Goal: Information Seeking & Learning: Learn about a topic

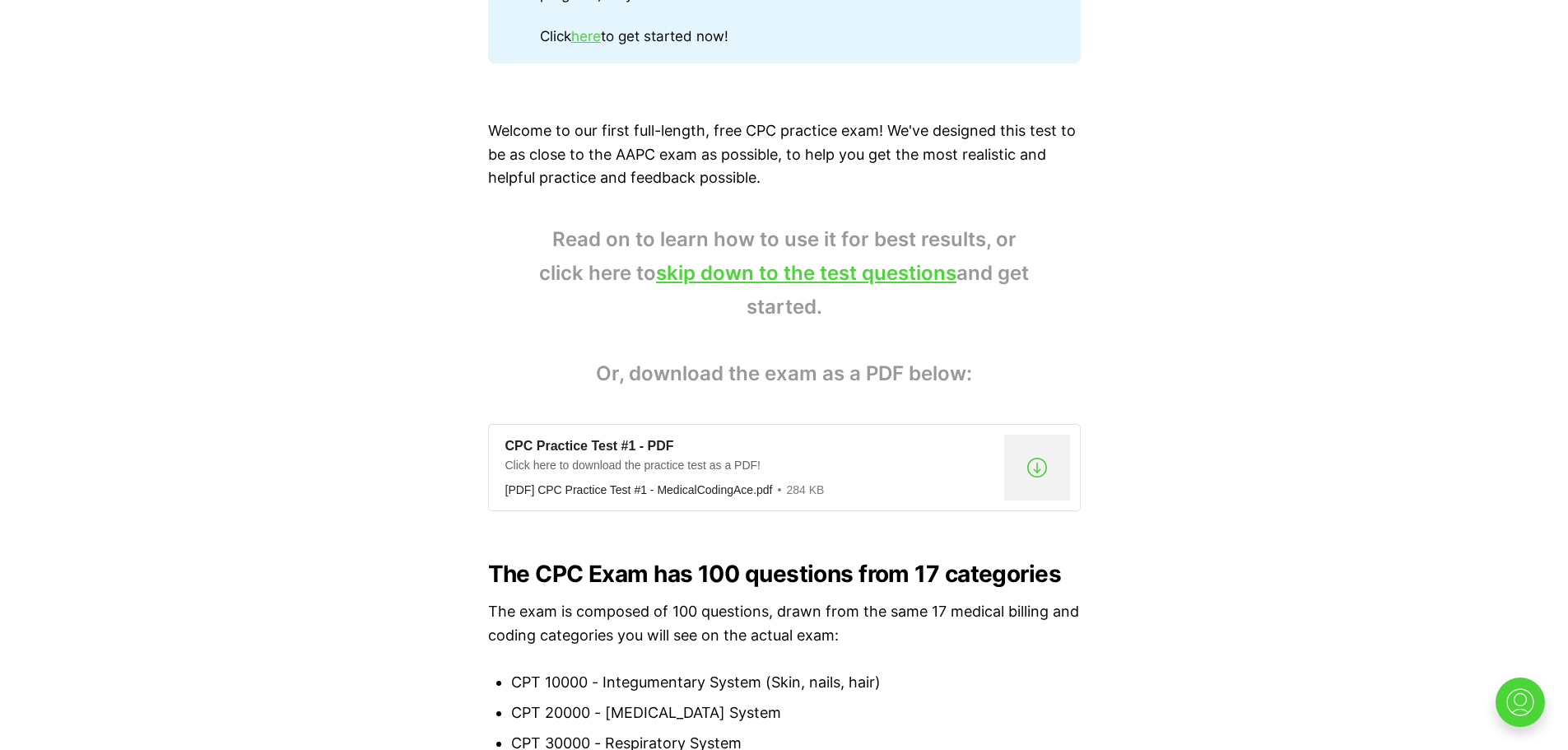
scroll to position [1196, 0]
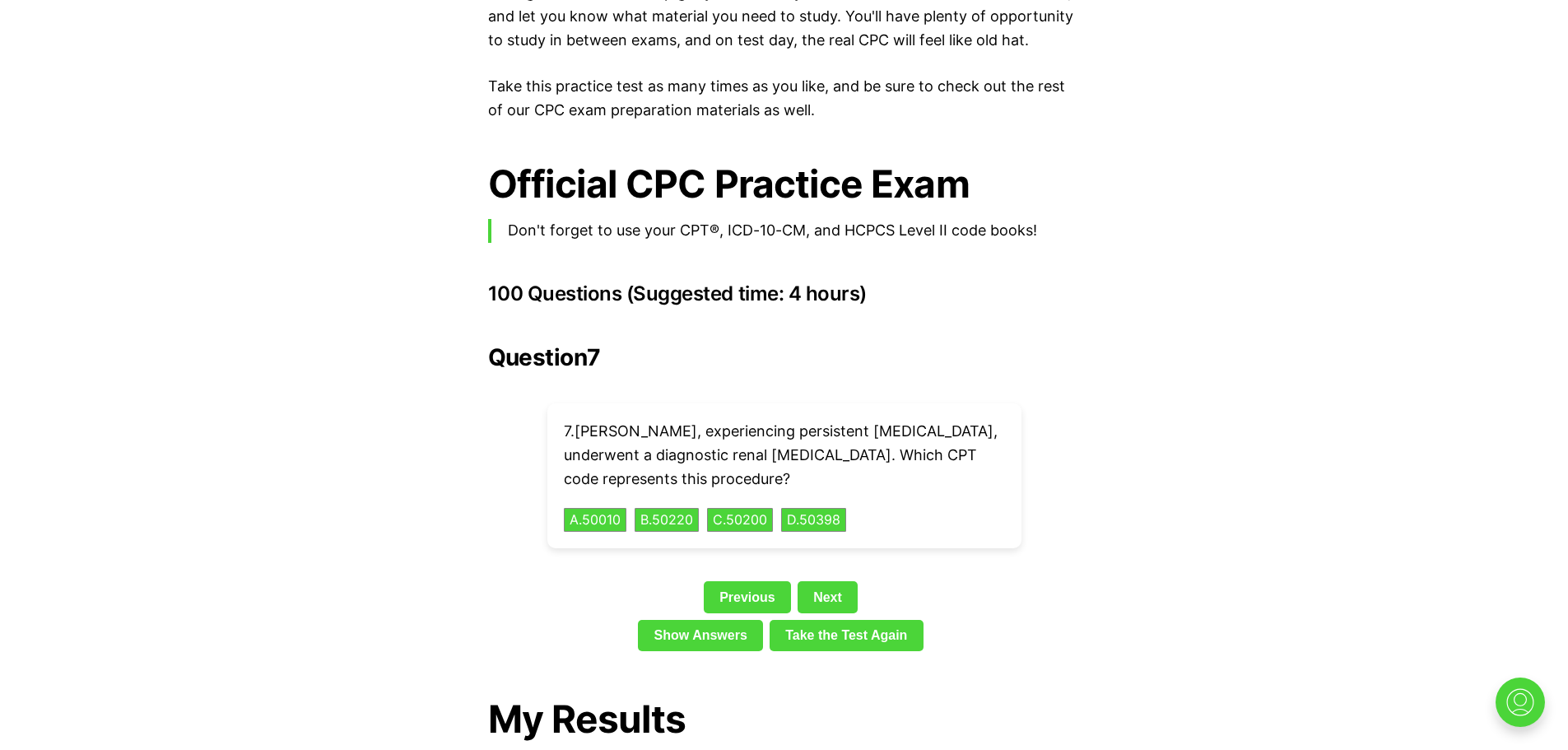
scroll to position [3499, 0]
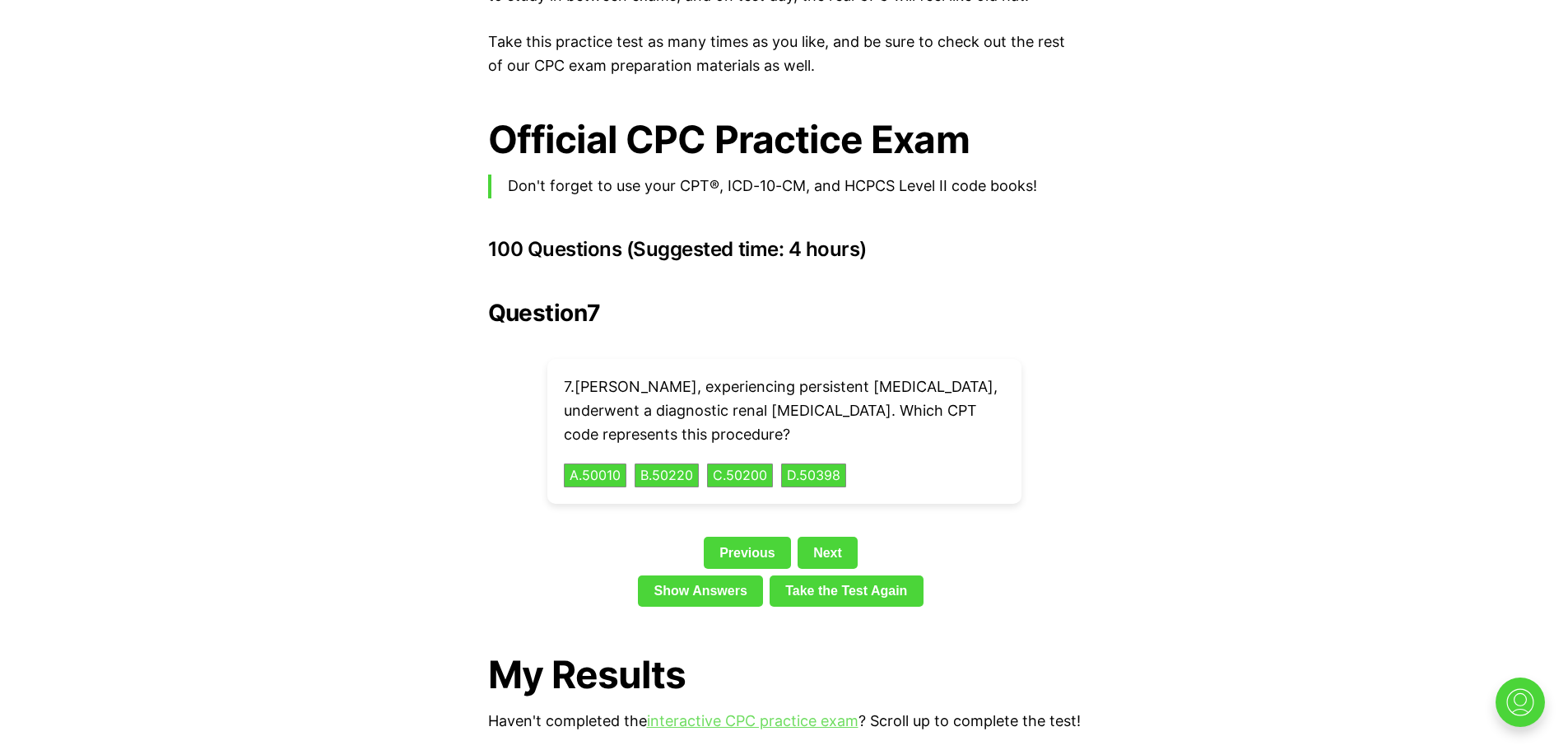
click at [738, 712] on link "interactive CPC practice exam" at bounding box center [753, 720] width 211 height 17
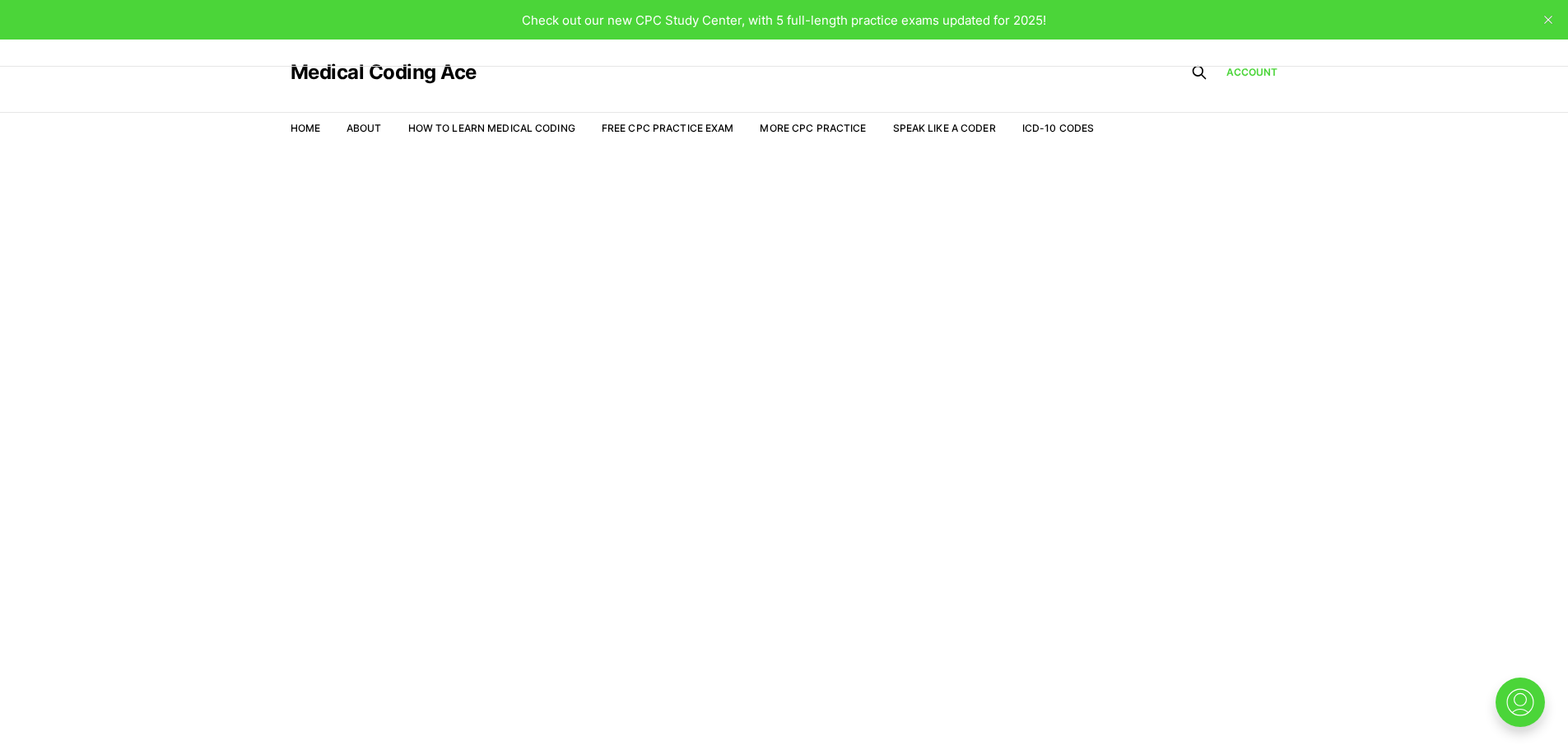
click at [666, 121] on li "Free CPC Practice Exam" at bounding box center [668, 128] width 132 height 15
click at [632, 128] on link "Free CPC Practice Exam" at bounding box center [668, 127] width 132 height 12
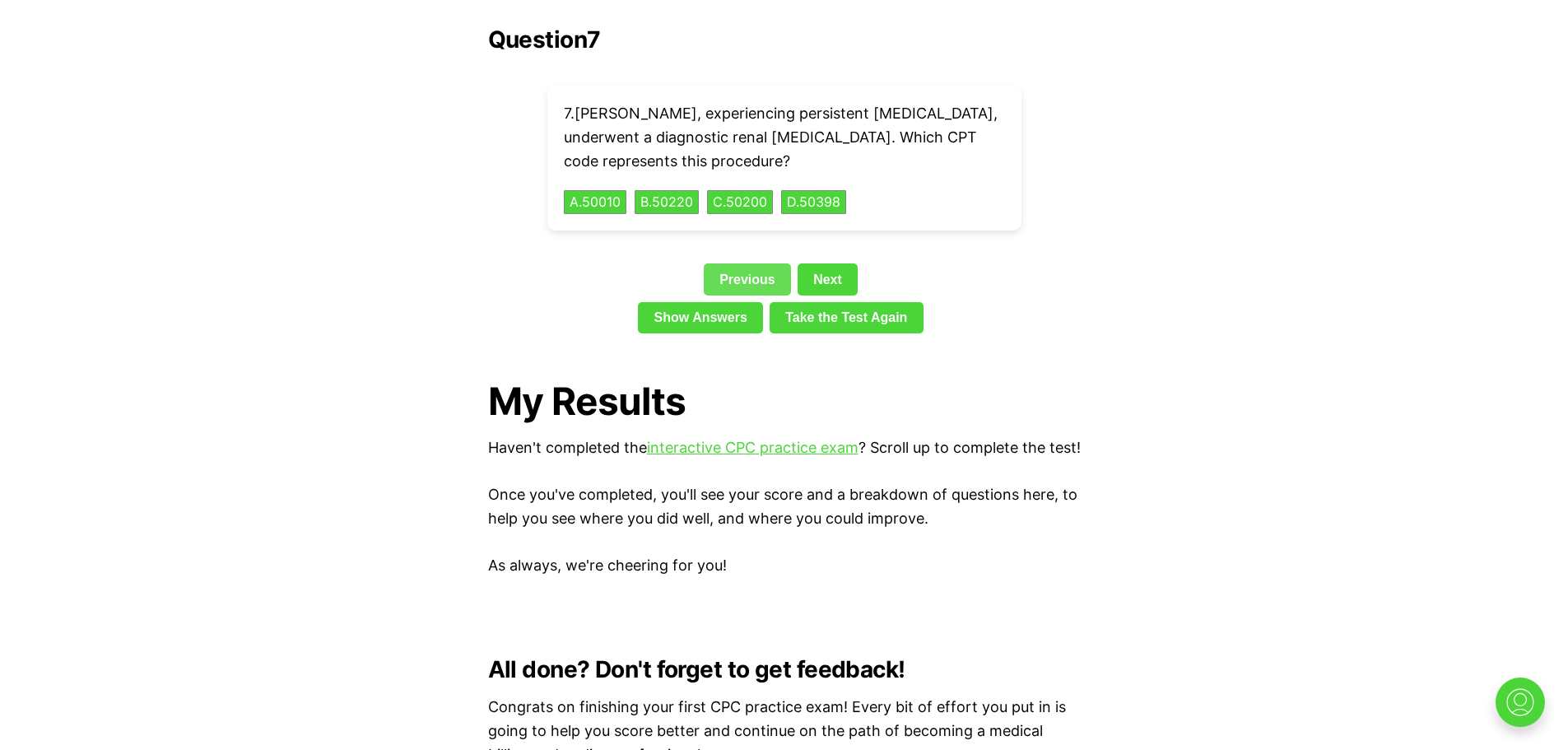
click at [739, 263] on link "Previous" at bounding box center [748, 279] width 88 height 31
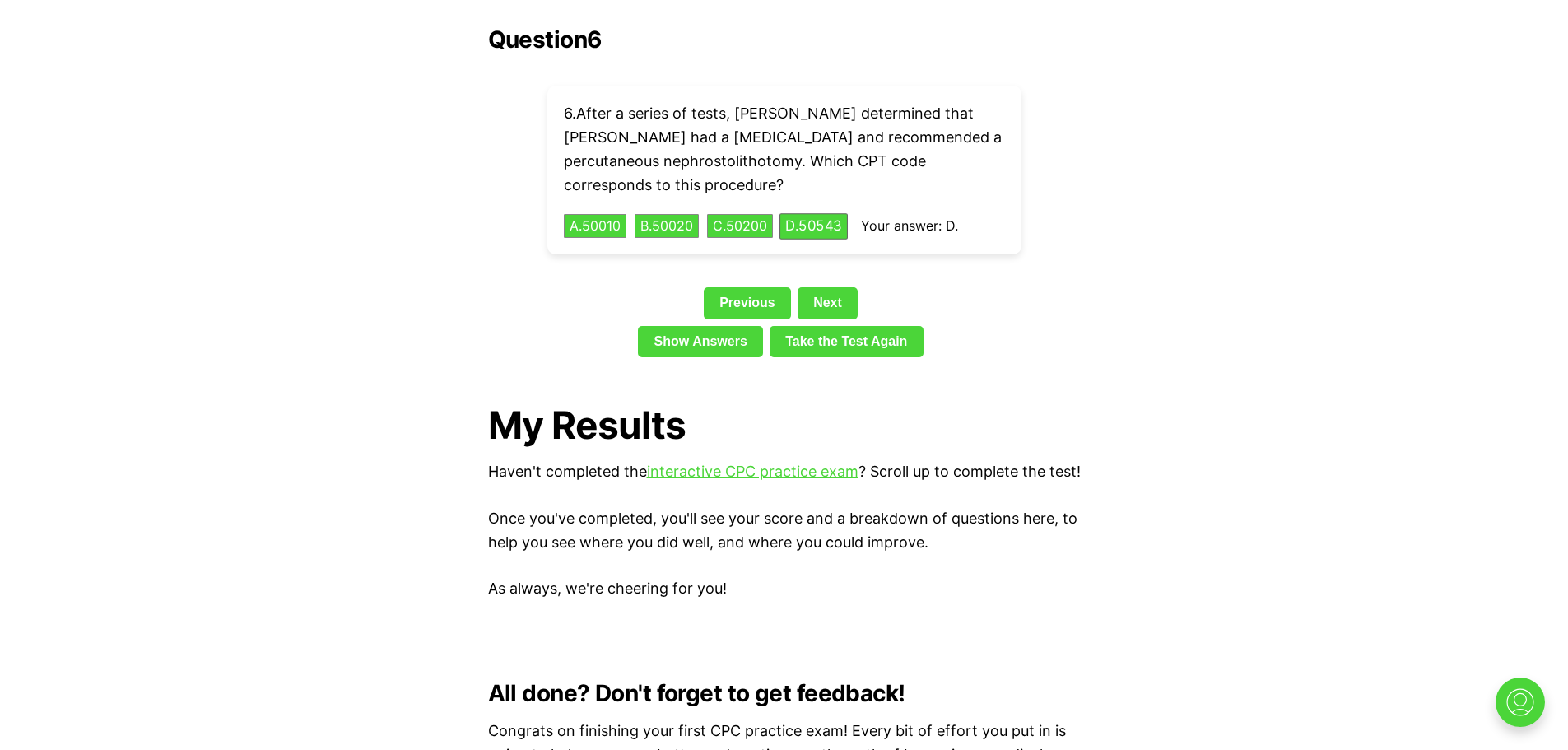
click at [745, 287] on link "Previous" at bounding box center [748, 303] width 88 height 31
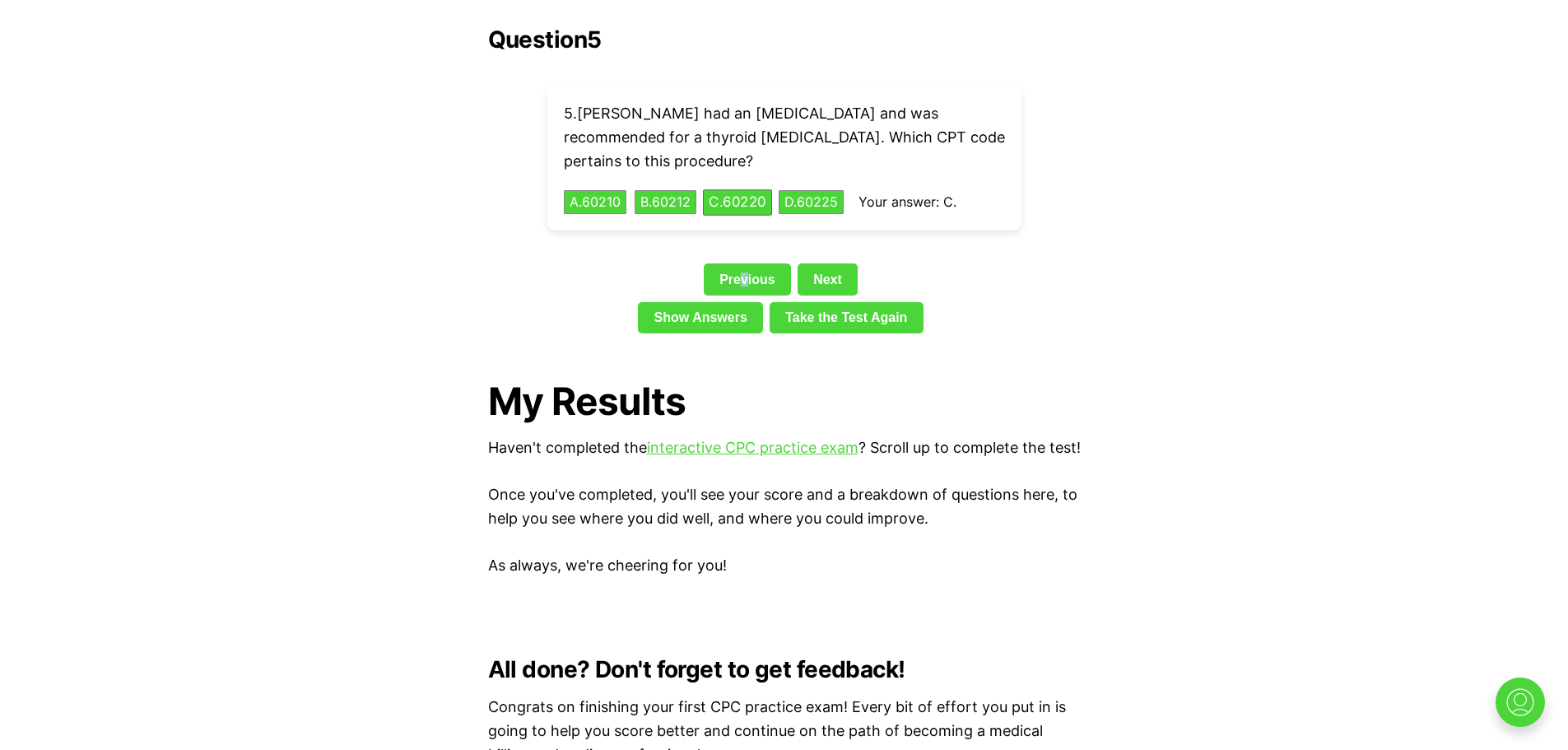
click at [745, 270] on div "Previous Next" at bounding box center [785, 282] width 593 height 38
click at [744, 263] on link "Previous" at bounding box center [748, 279] width 88 height 31
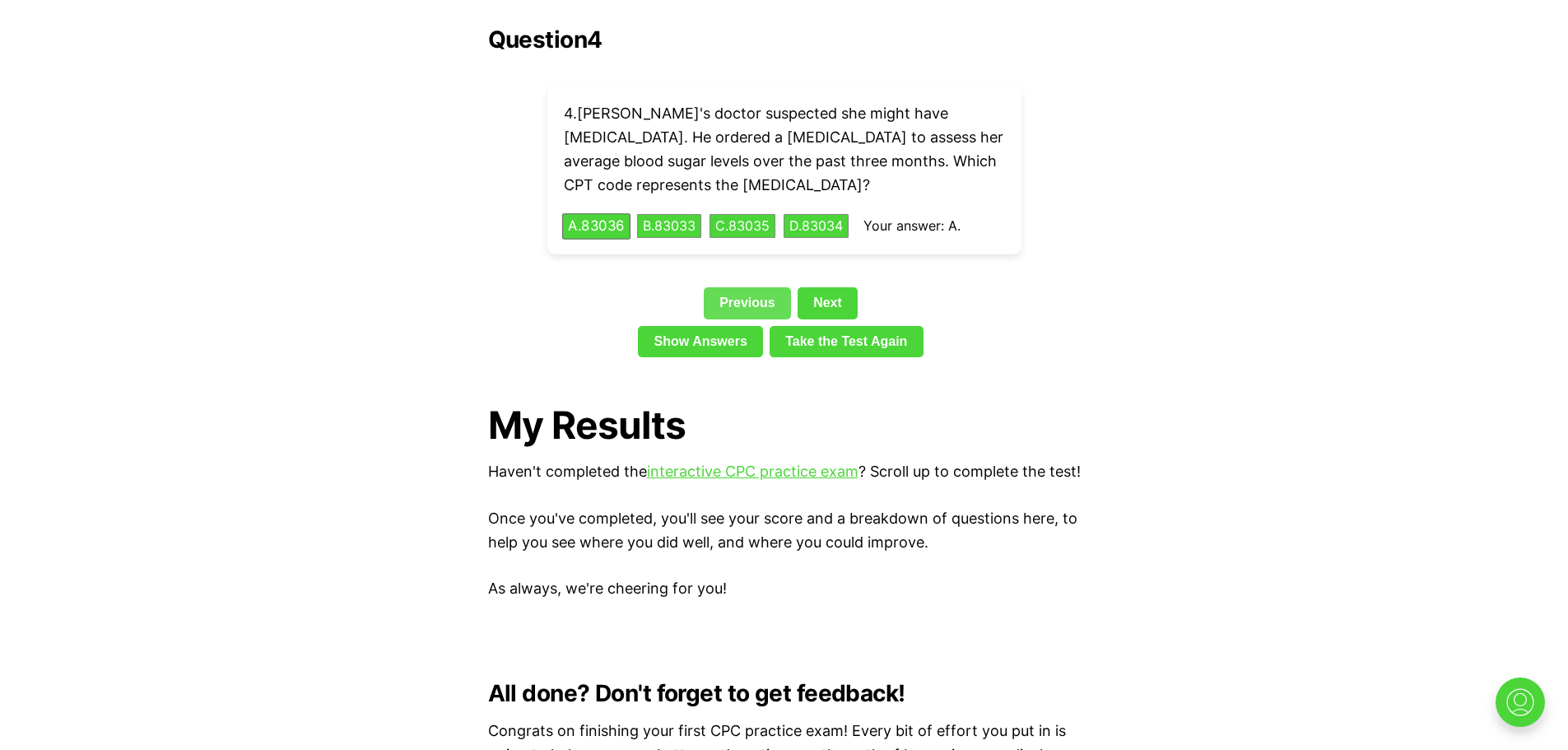
click at [744, 259] on div "Question 4 4 . Ella's doctor suspected she might have diabetes. He ordered a He…" at bounding box center [785, 195] width 593 height 338
click at [748, 287] on link "Previous" at bounding box center [748, 303] width 88 height 31
click at [748, 287] on div "Previous Next" at bounding box center [785, 306] width 593 height 38
click at [747, 287] on link "Previous" at bounding box center [748, 303] width 88 height 31
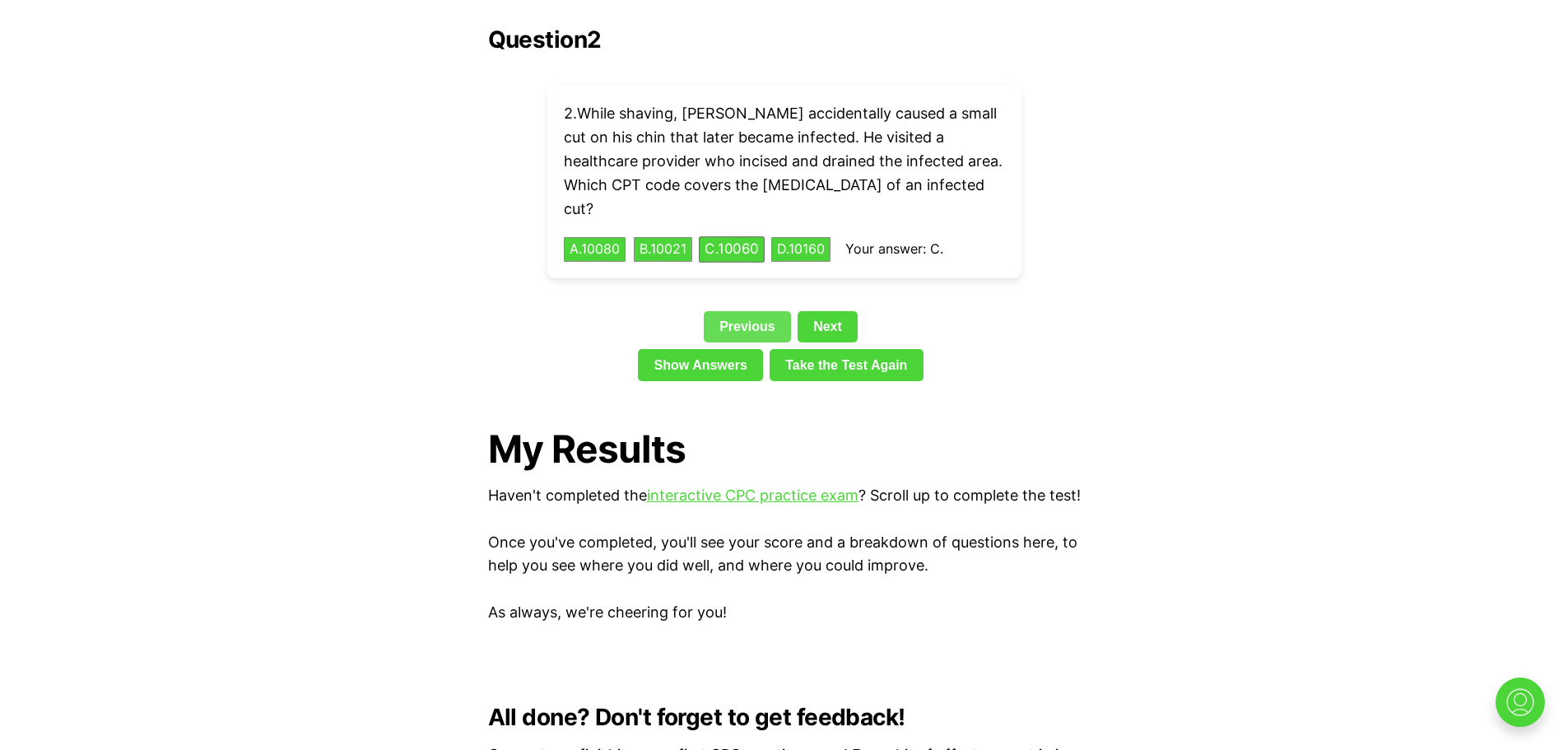
click at [747, 311] on link "Previous" at bounding box center [748, 327] width 88 height 31
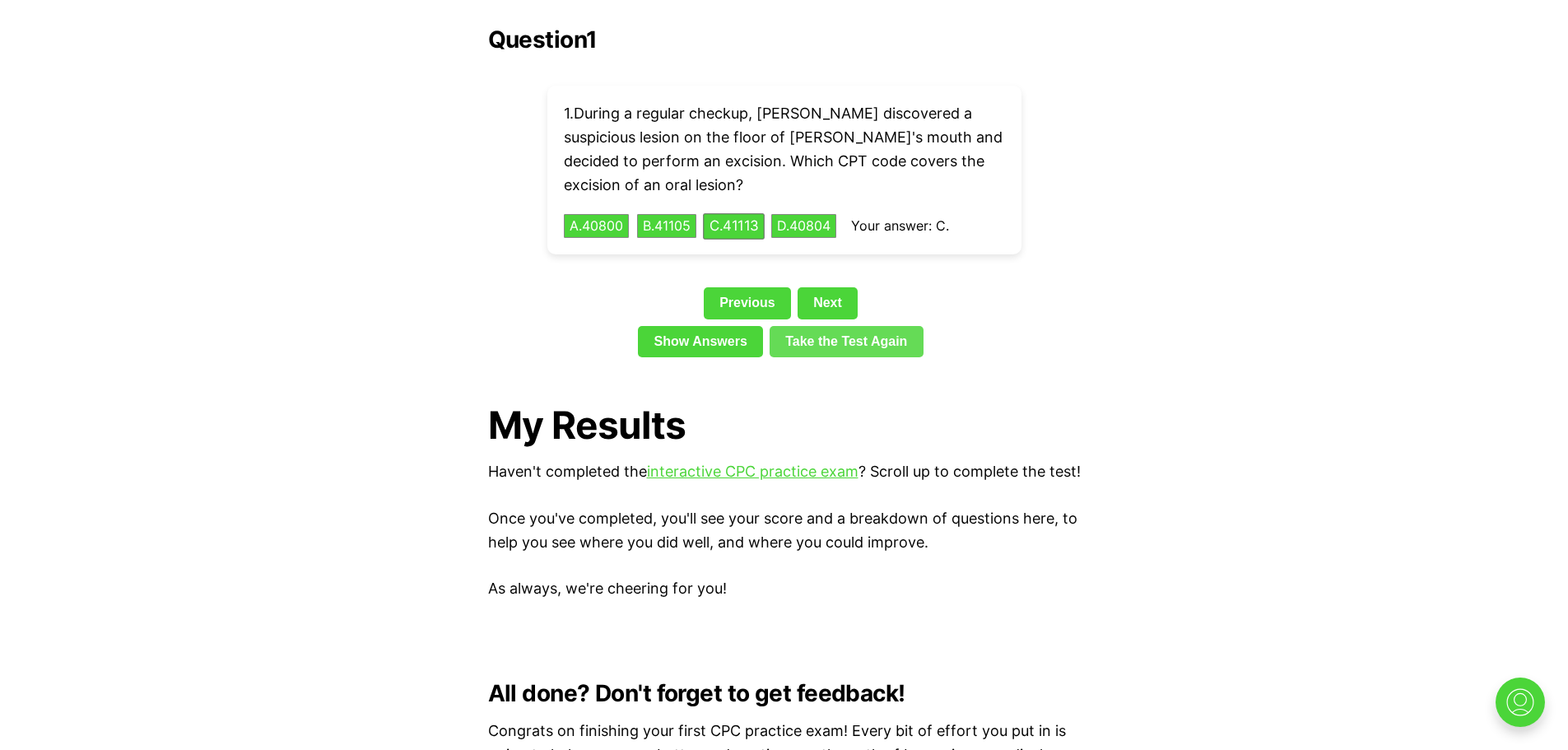
click at [818, 326] on link "Take the Test Again" at bounding box center [847, 342] width 154 height 31
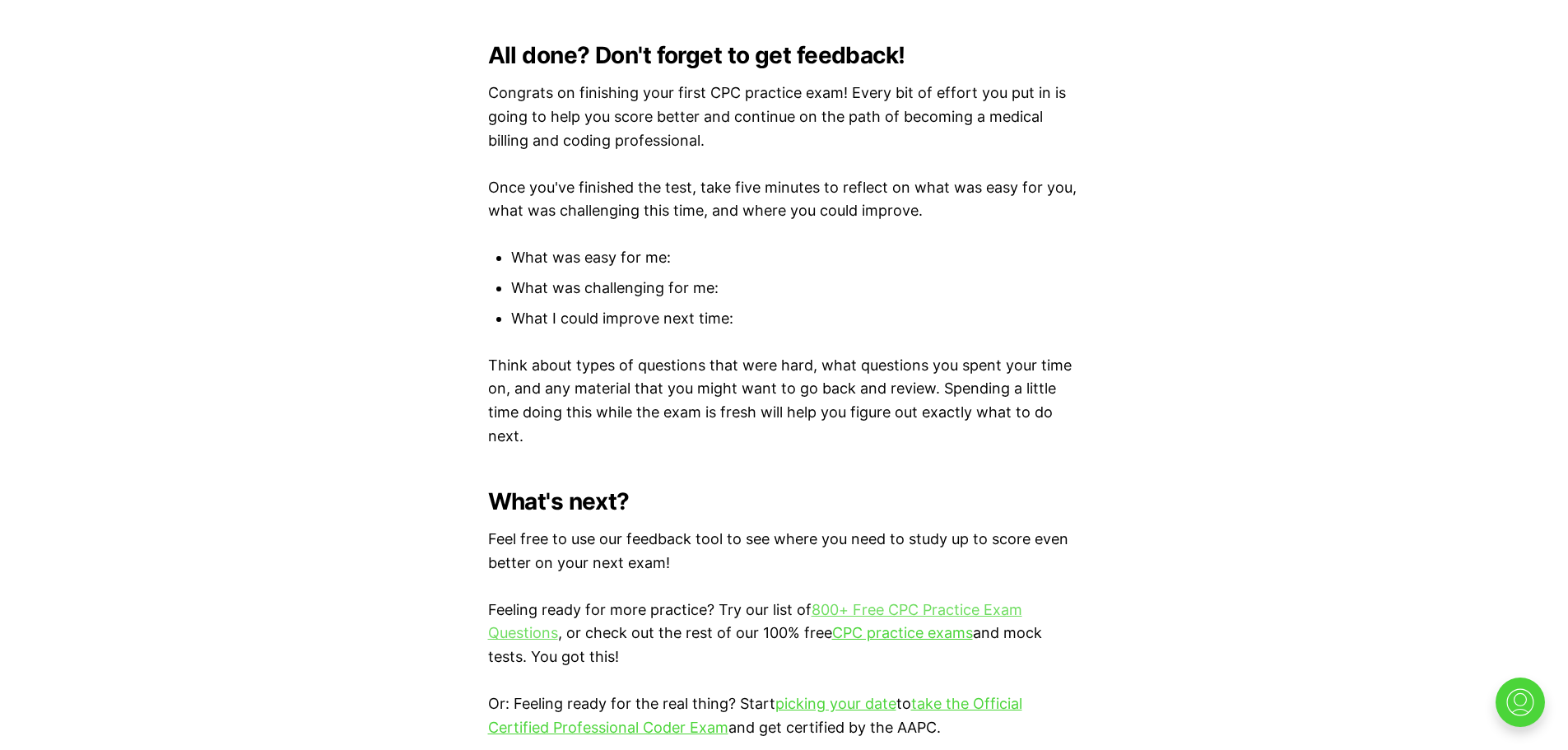
click at [913, 607] on link "800+ Free CPC Practice Exam Questions" at bounding box center [755, 622] width 535 height 41
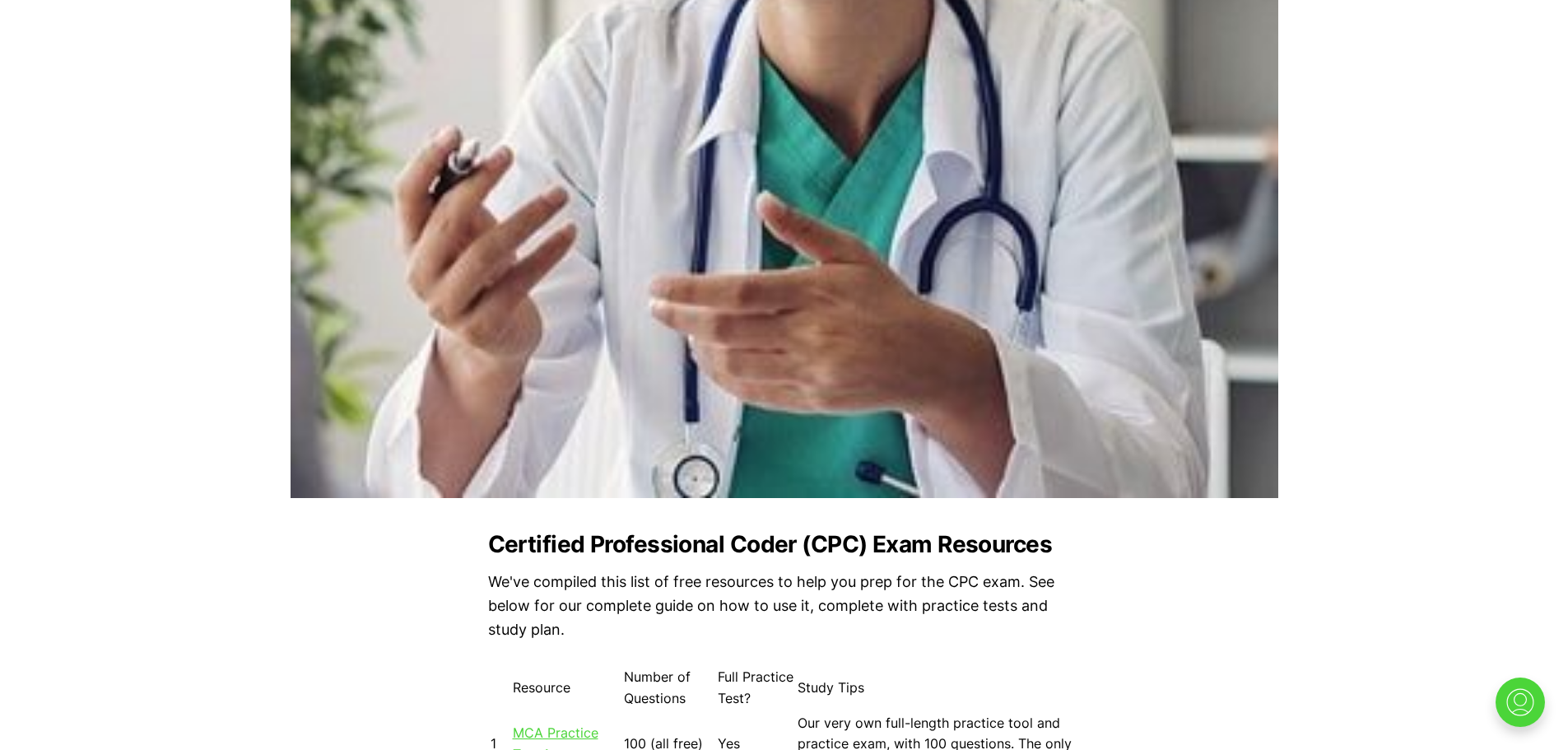
scroll to position [1303, 0]
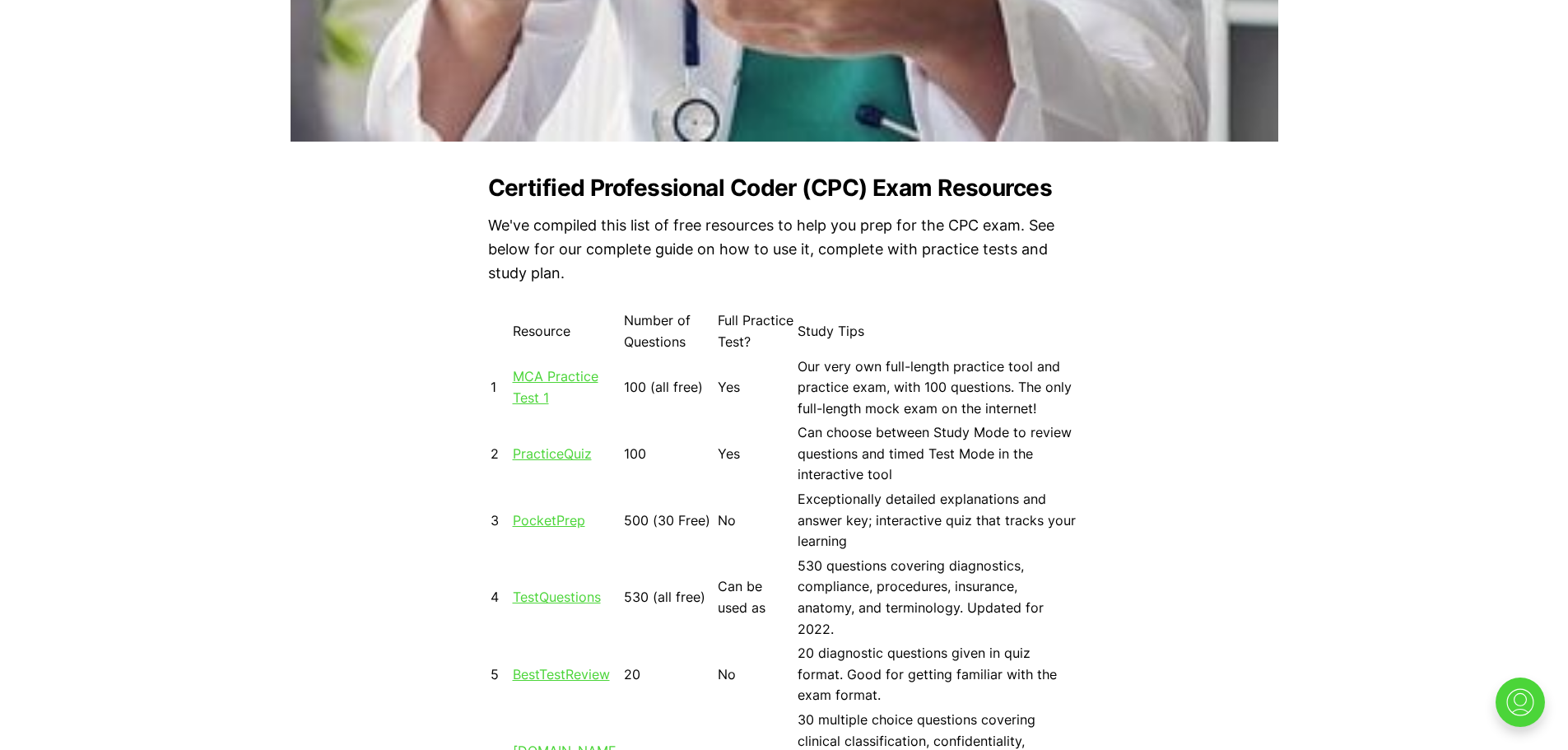
click at [544, 384] on td "MCA Practice Test 1" at bounding box center [567, 388] width 110 height 65
click at [537, 379] on link "MCA Practice Test 1" at bounding box center [556, 387] width 86 height 38
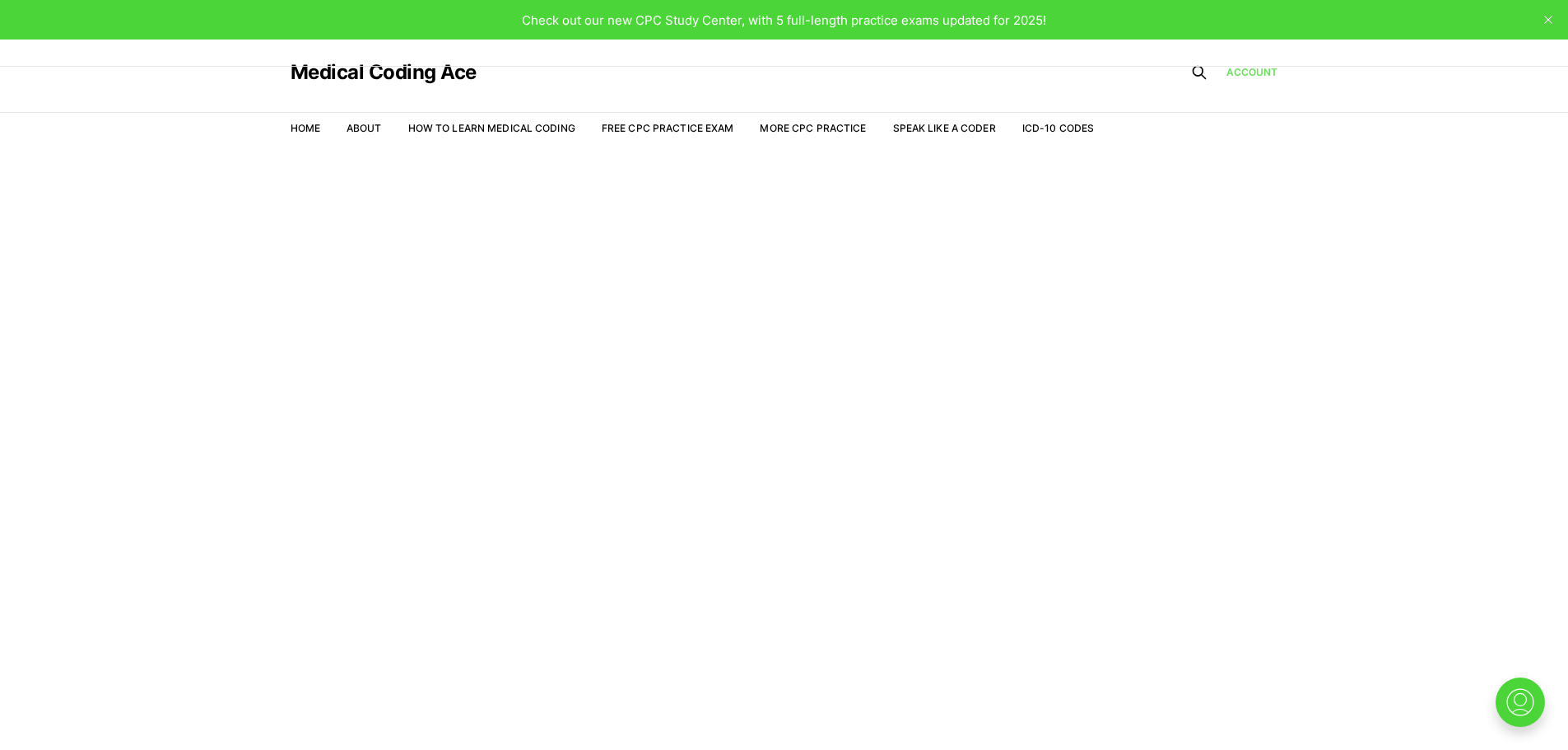
click at [1261, 67] on link "Account" at bounding box center [1252, 73] width 52 height 15
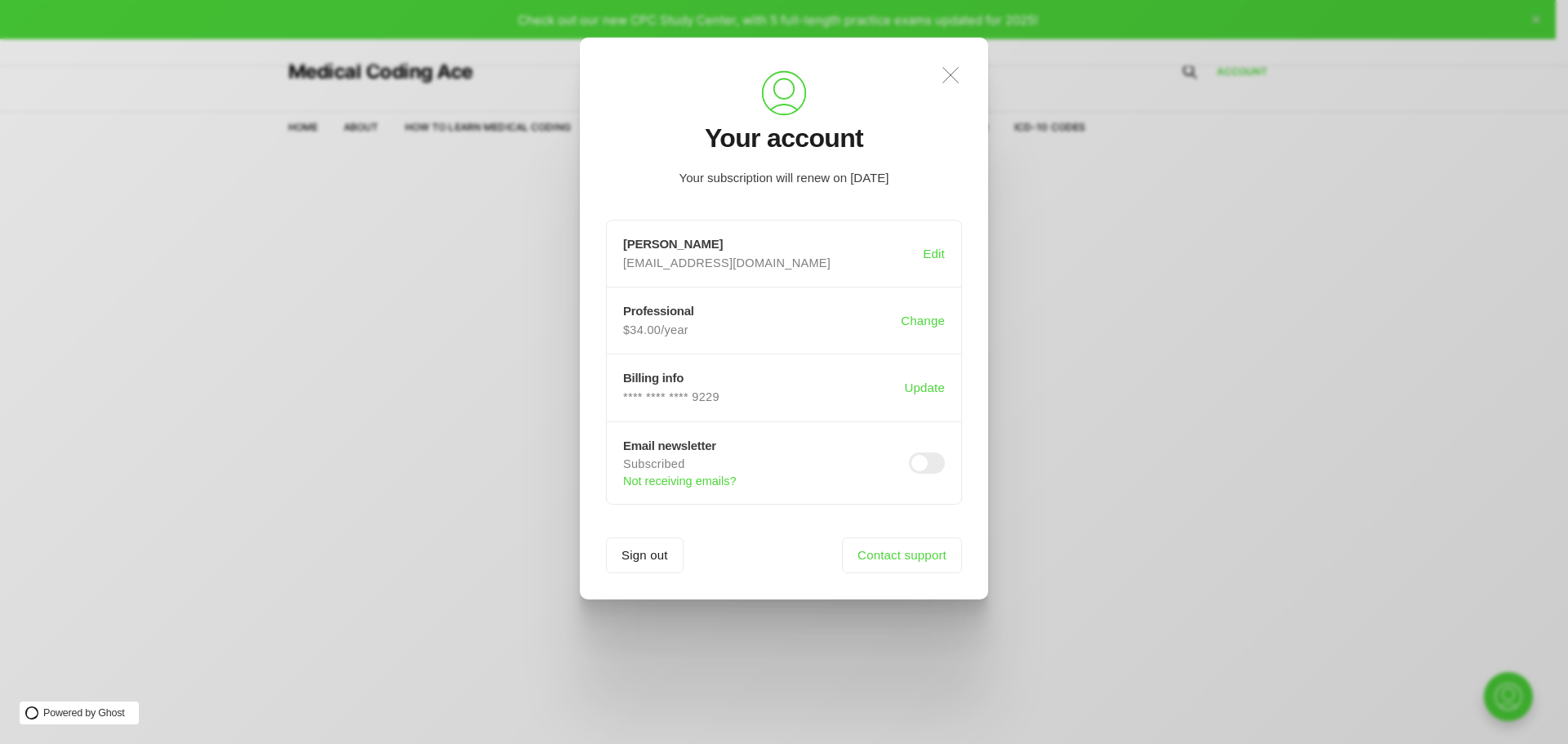
click at [948, 67] on icon ".a{fill:none;stroke:currentColor;stroke-linecap:round;stroke-linejoin:round;str…" at bounding box center [951, 75] width 36 height 36
click at [948, 67] on div "Medical Coding Ace" at bounding box center [688, 72] width 798 height 66
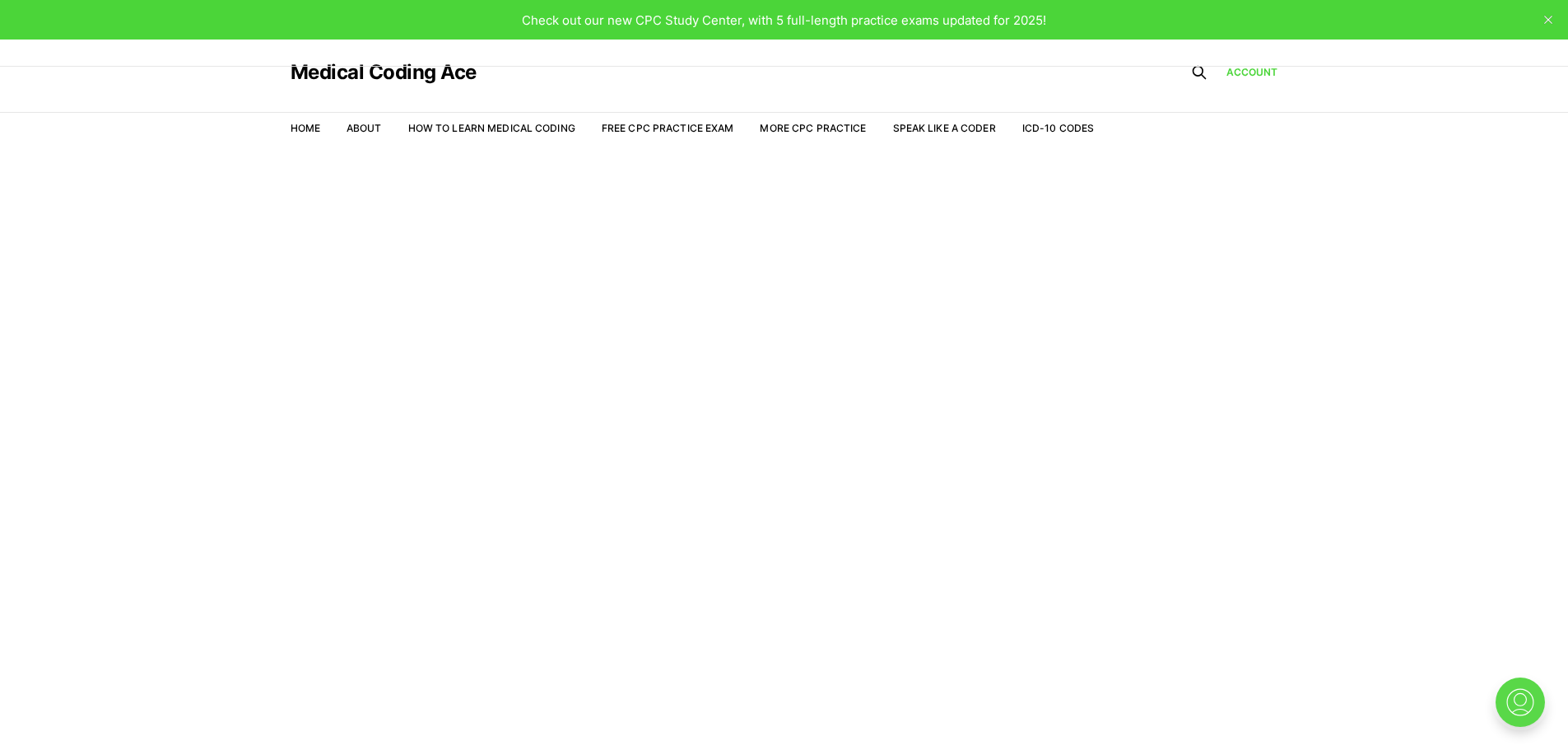
click at [1506, 696] on img at bounding box center [1521, 702] width 53 height 53
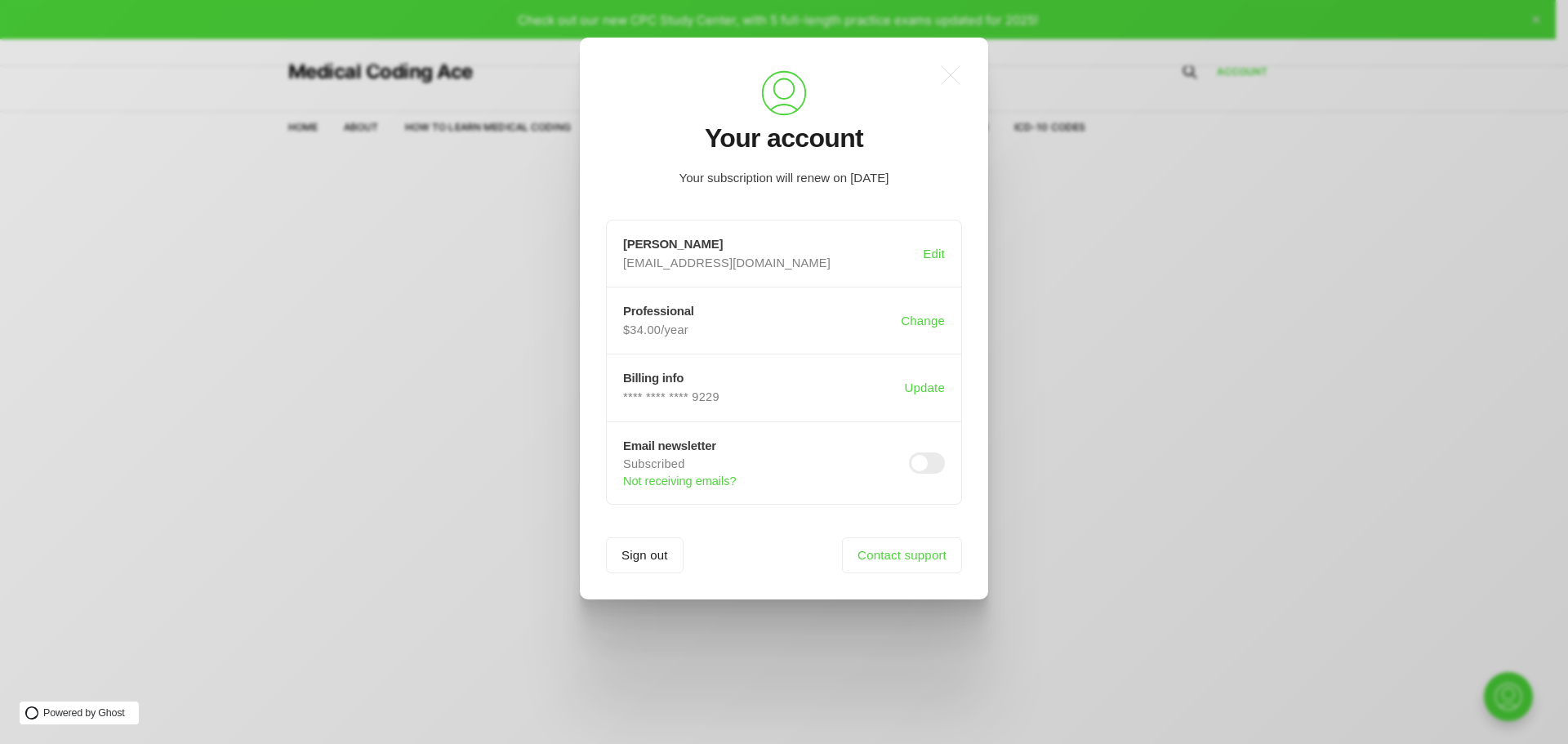
click at [315, 209] on div ".a{fill:none;stroke:currentColor;stroke-linecap:round;stroke-linejoin:round;str…" at bounding box center [796, 372] width 1593 height 744
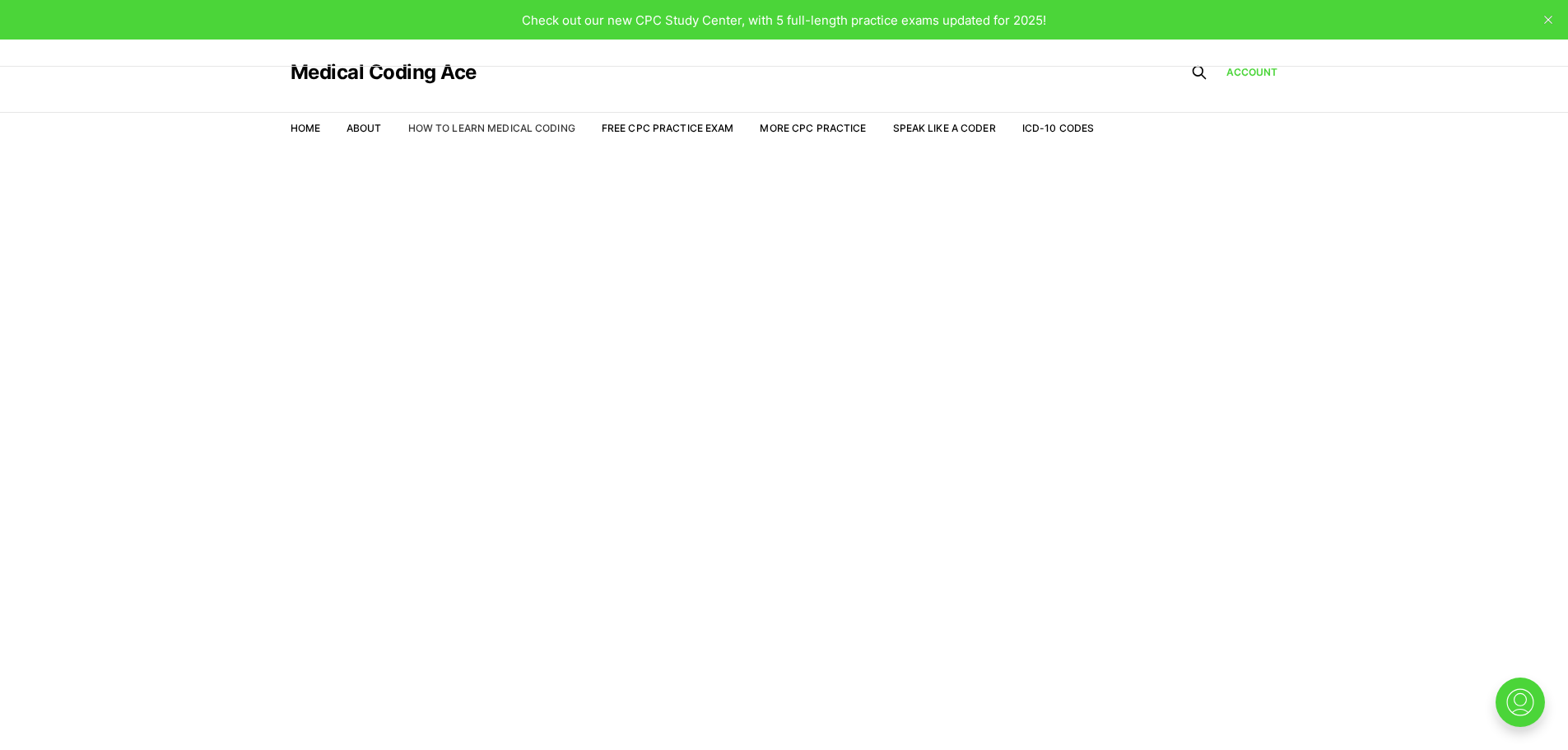
click at [433, 130] on link "How to Learn Medical Coding" at bounding box center [492, 127] width 167 height 12
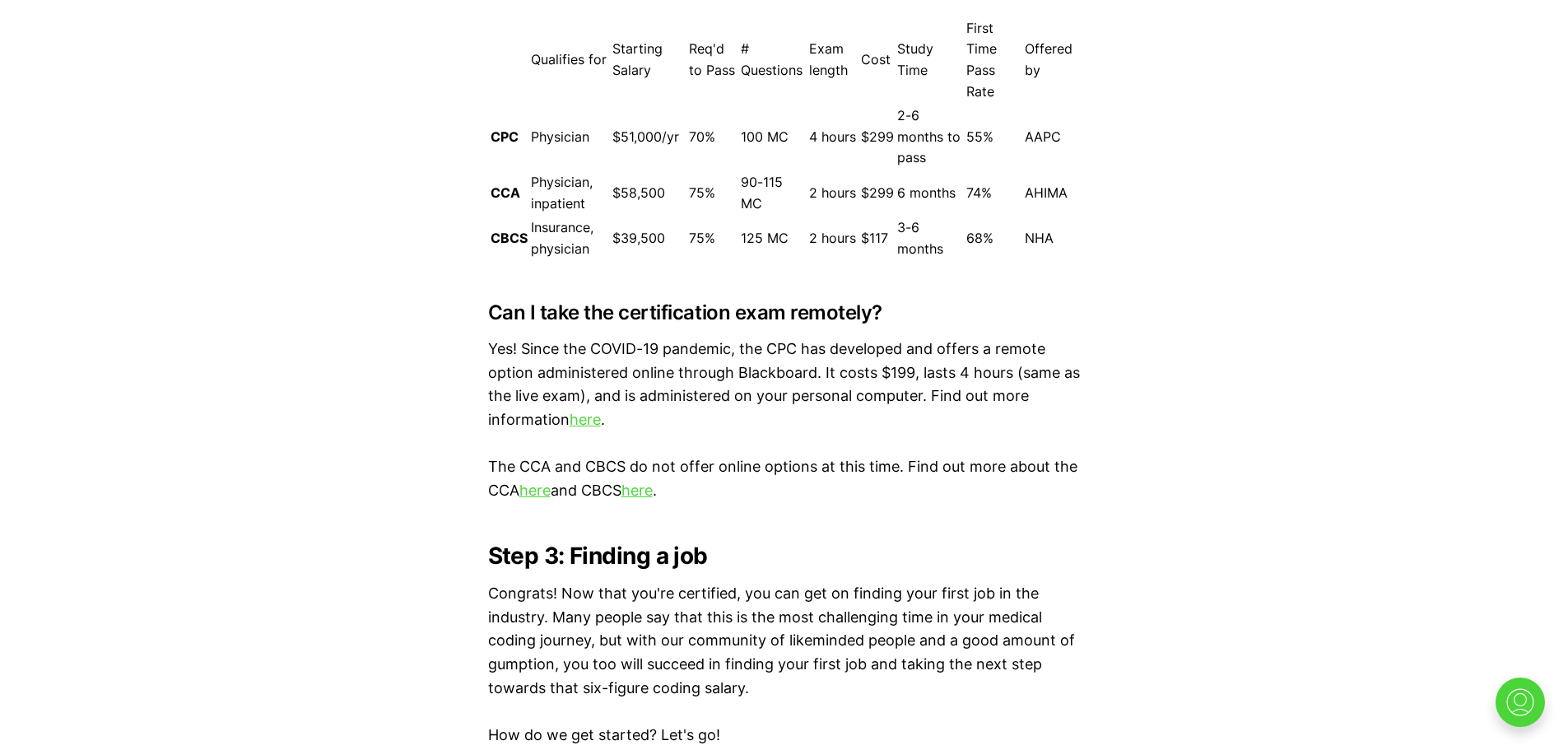
scroll to position [5213, 0]
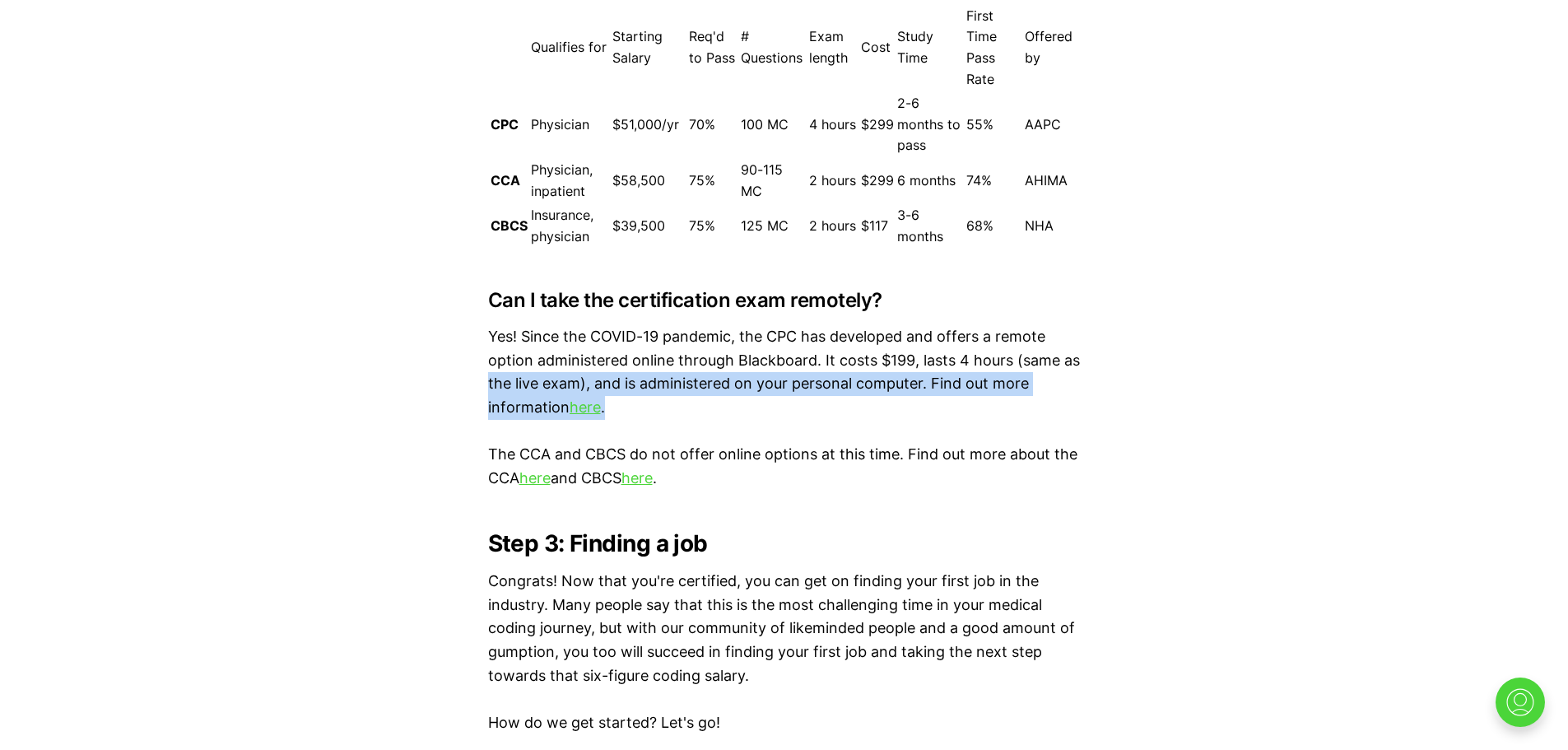
drag, startPoint x: 1545, startPoint y: 361, endPoint x: 1528, endPoint y: 430, distance: 71.1
click at [1528, 430] on div "Medical coding education in 3 easy steps. Photo by Owen Beard on Unsplash . Eve…" at bounding box center [784, 672] width 1568 height 10451
click at [1528, 430] on div "Medical coding education in 3 easy steps. Photo by Owen Beard on Unsplash . Eve…" at bounding box center [784, 672] width 1568 height 10451
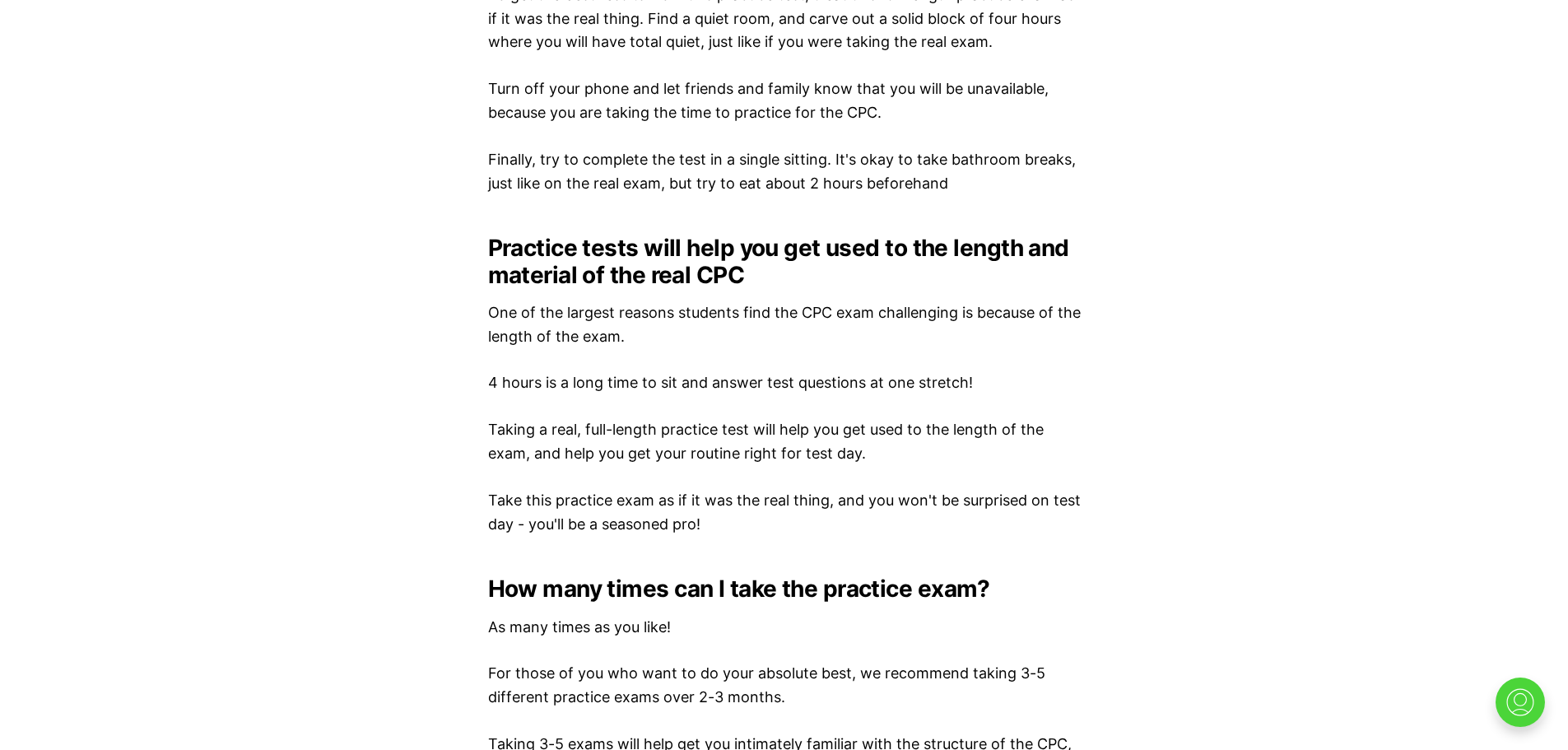
scroll to position [2146, 0]
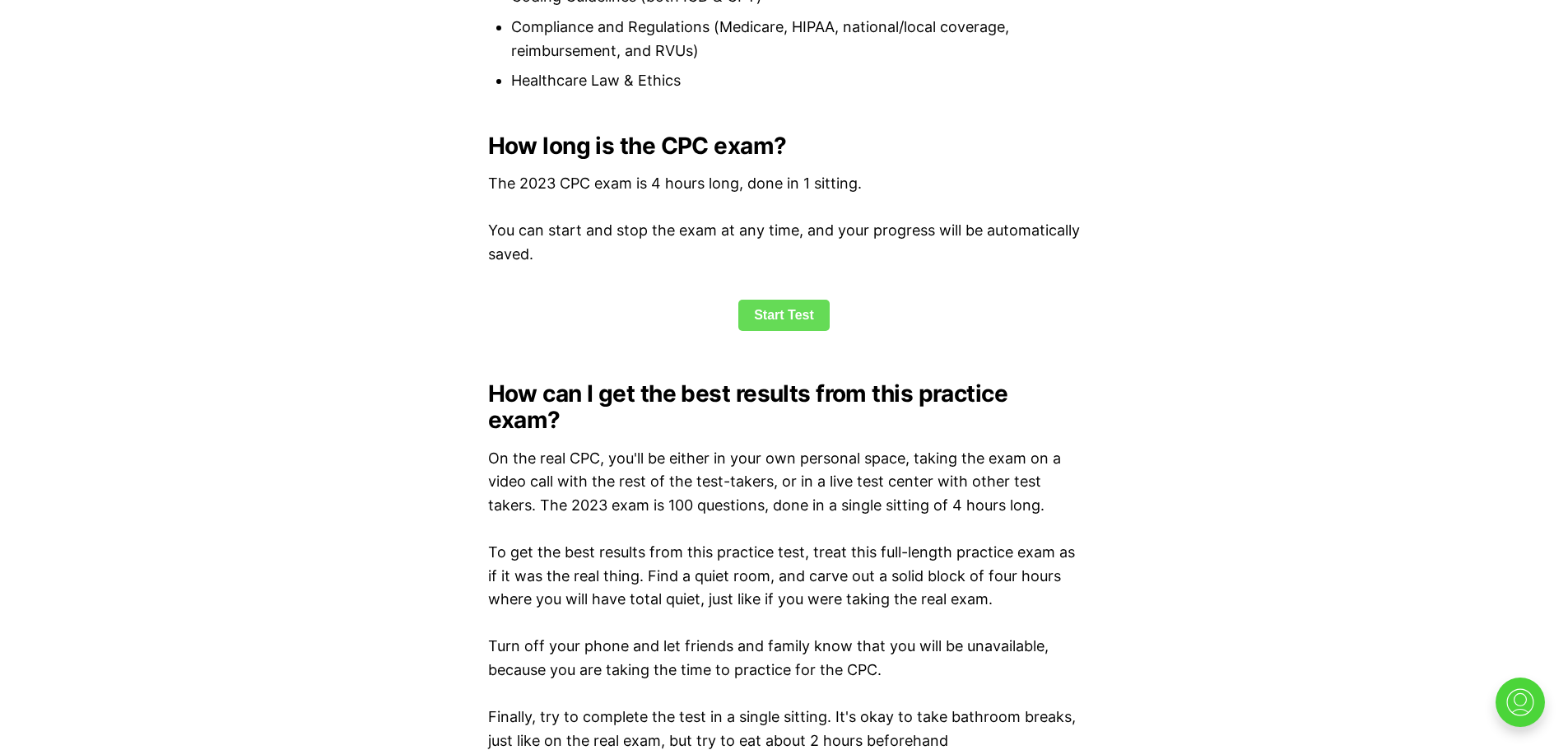
click at [777, 309] on link "Start Test" at bounding box center [784, 316] width 92 height 31
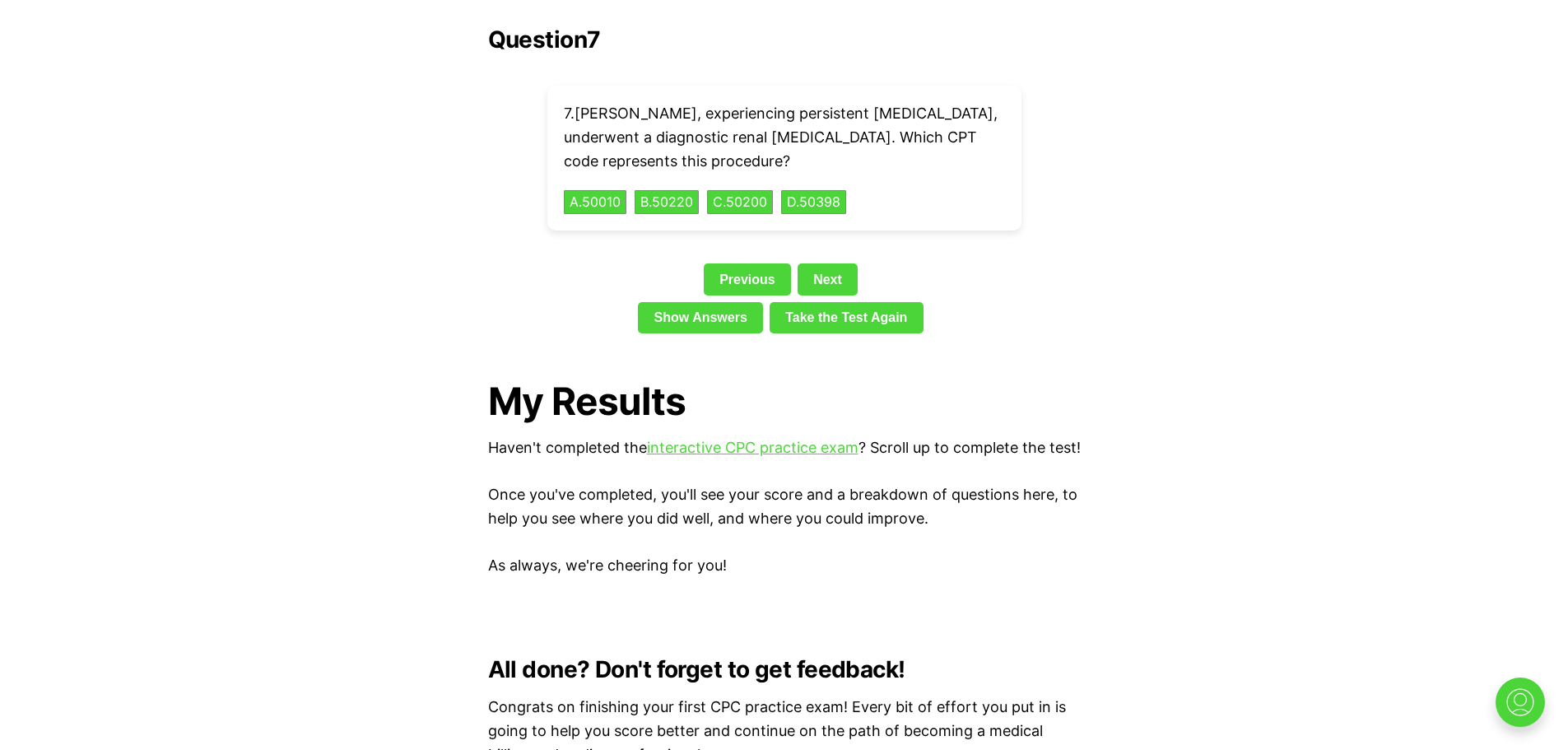
click at [777, 309] on div "Show Answers Take the Test Again" at bounding box center [785, 321] width 593 height 38
click at [739, 263] on link "Previous" at bounding box center [748, 279] width 88 height 31
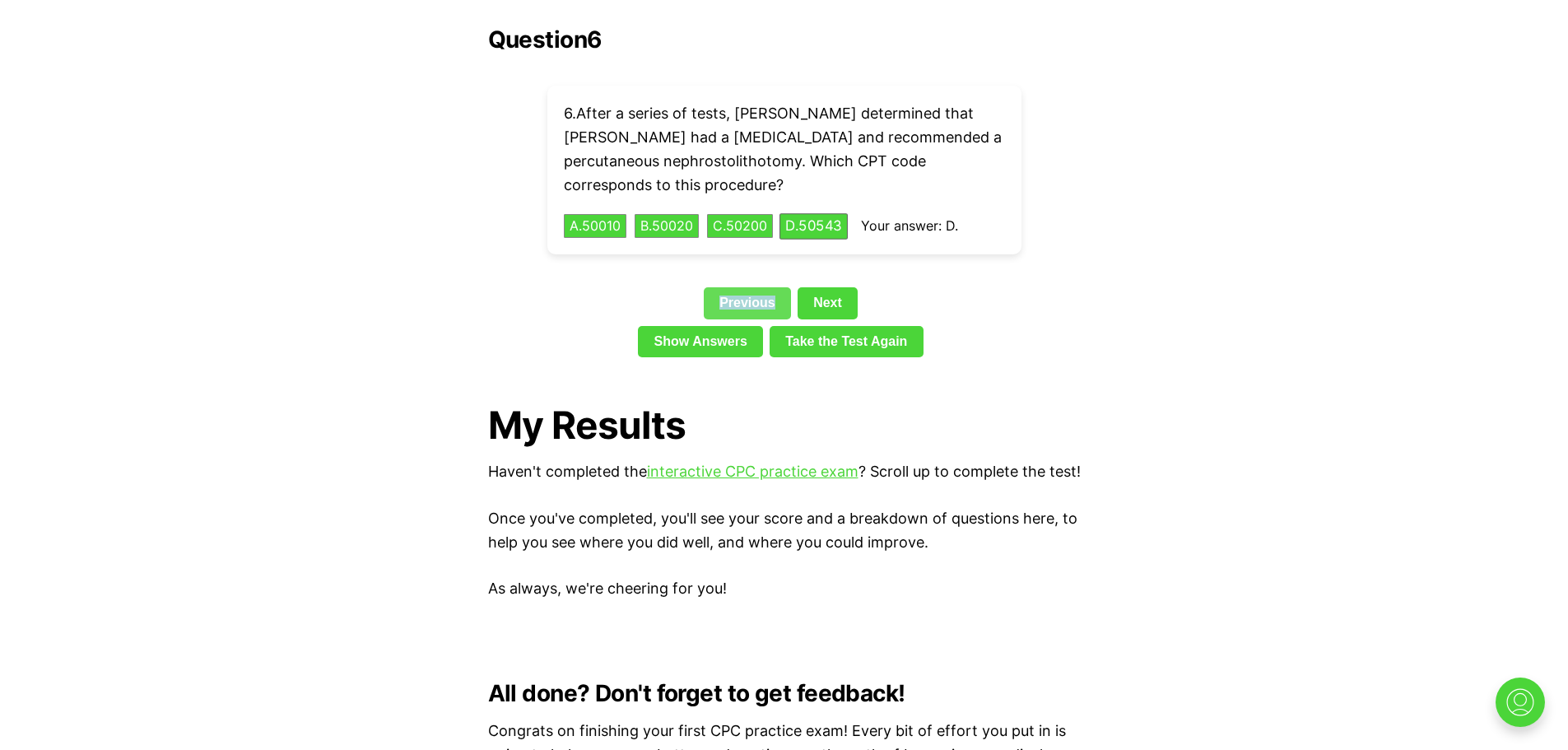
click at [739, 250] on div "Question 6 6 . After a series of tests, [PERSON_NAME] determined that [PERSON_N…" at bounding box center [785, 195] width 593 height 338
click at [745, 287] on link "Previous" at bounding box center [748, 303] width 88 height 31
click at [748, 287] on link "Previous" at bounding box center [748, 303] width 88 height 31
click at [739, 287] on link "Previous" at bounding box center [748, 303] width 88 height 31
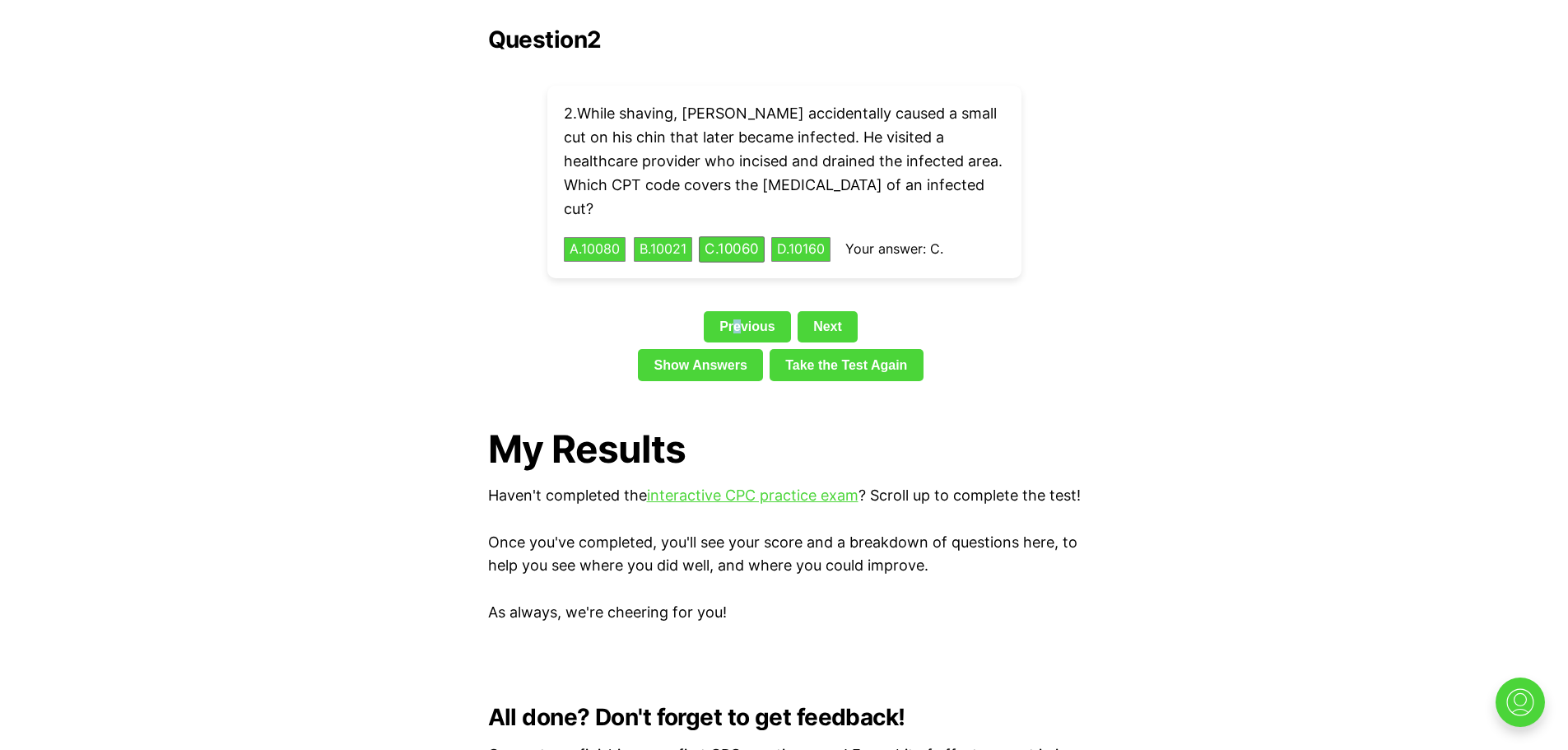
click at [741, 253] on div "Question 2 2 . While shaving, [PERSON_NAME] accidentally caused a small cut on …" at bounding box center [785, 206] width 593 height 361
click at [756, 311] on link "Previous" at bounding box center [748, 327] width 88 height 31
